Goal: Book appointment/travel/reservation

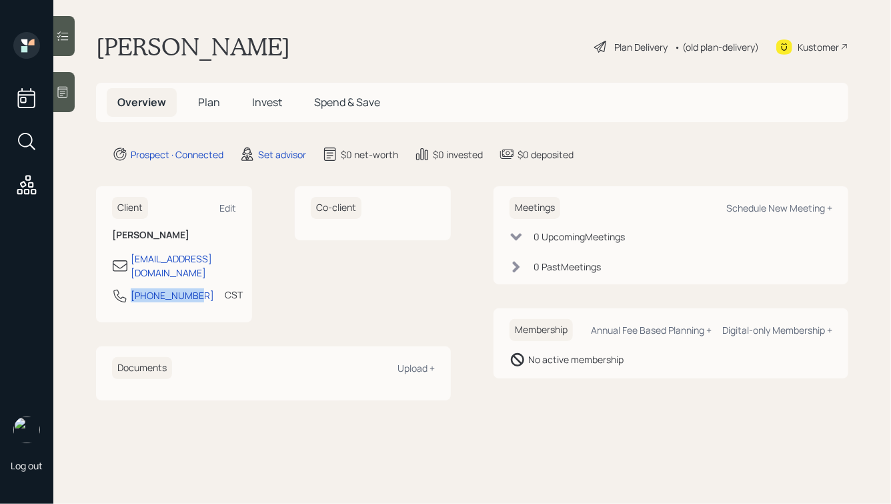
drag, startPoint x: 194, startPoint y: 280, endPoint x: 109, endPoint y: 275, distance: 84.8
click at [109, 275] on div "Client Edit [PERSON_NAME] [EMAIL_ADDRESS][DOMAIN_NAME] [PHONE_NUMBER] CST Curre…" at bounding box center [174, 254] width 156 height 136
copy div "[PHONE_NUMBER]"
click at [756, 208] on div "Schedule New Meeting +" at bounding box center [779, 207] width 106 height 13
select select "round-[PERSON_NAME]"
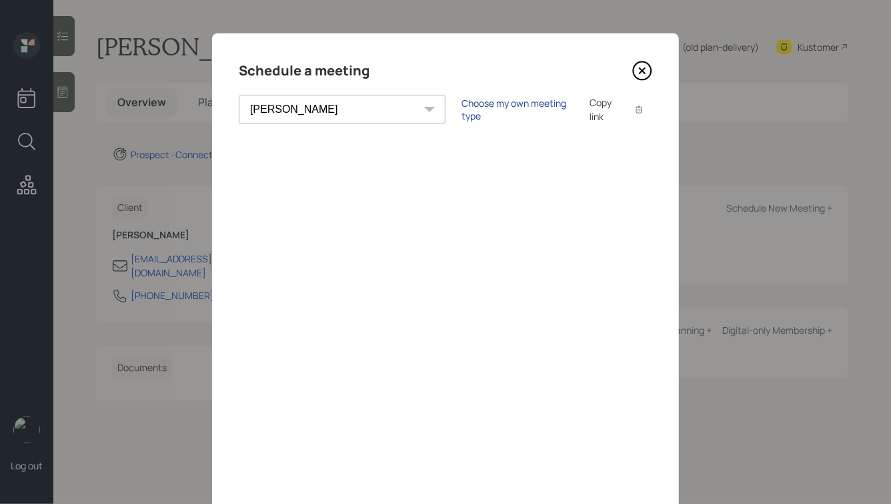
click at [462, 115] on div "Choose my own meeting type" at bounding box center [518, 109] width 112 height 25
click at [643, 71] on icon at bounding box center [642, 70] width 5 height 5
